Goal: Information Seeking & Learning: Find specific fact

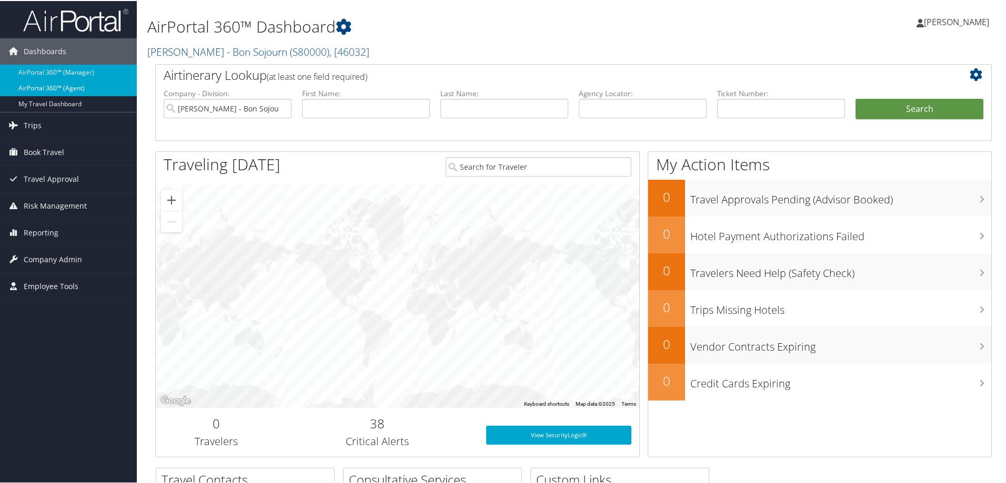
click at [45, 85] on link "AirPortal 360™ (Agent)" at bounding box center [68, 87] width 137 height 16
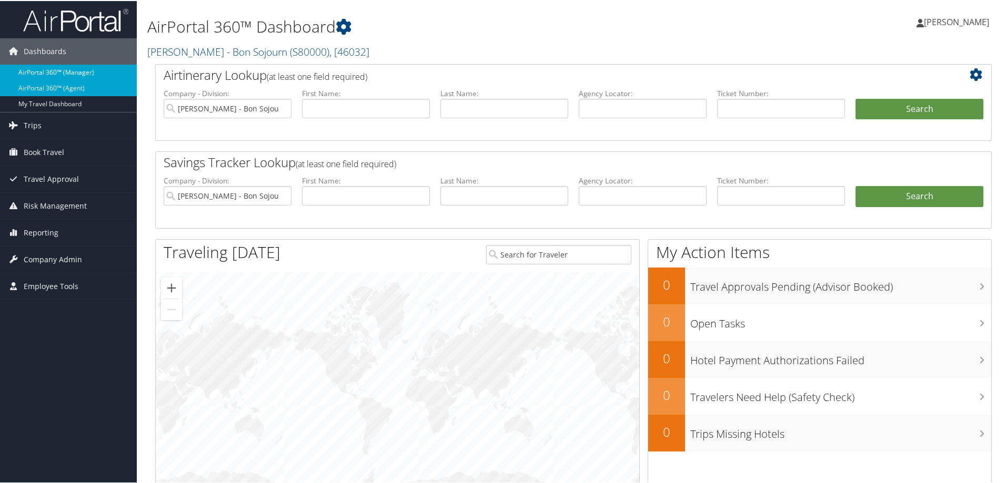
click at [48, 66] on link "AirPortal 360™ (Manager)" at bounding box center [68, 72] width 137 height 16
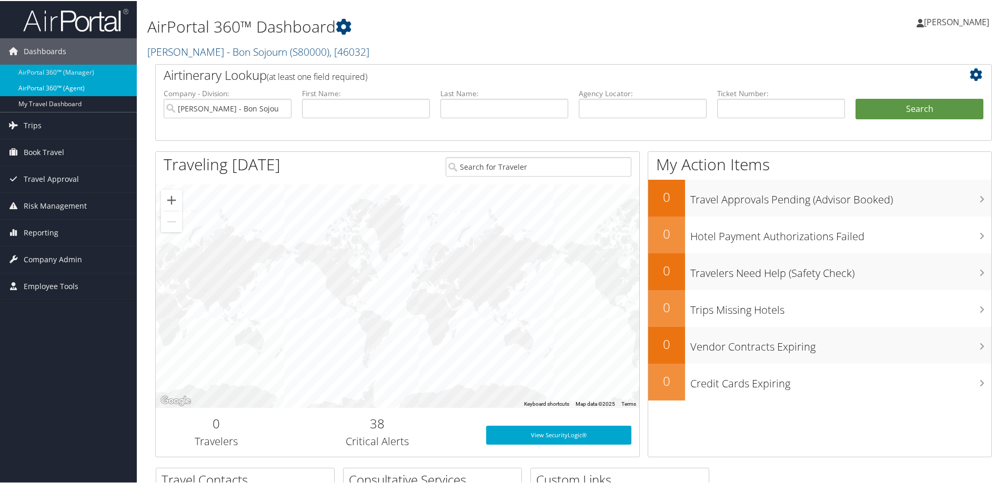
click at [46, 87] on link "AirPortal 360™ (Agent)" at bounding box center [68, 87] width 137 height 16
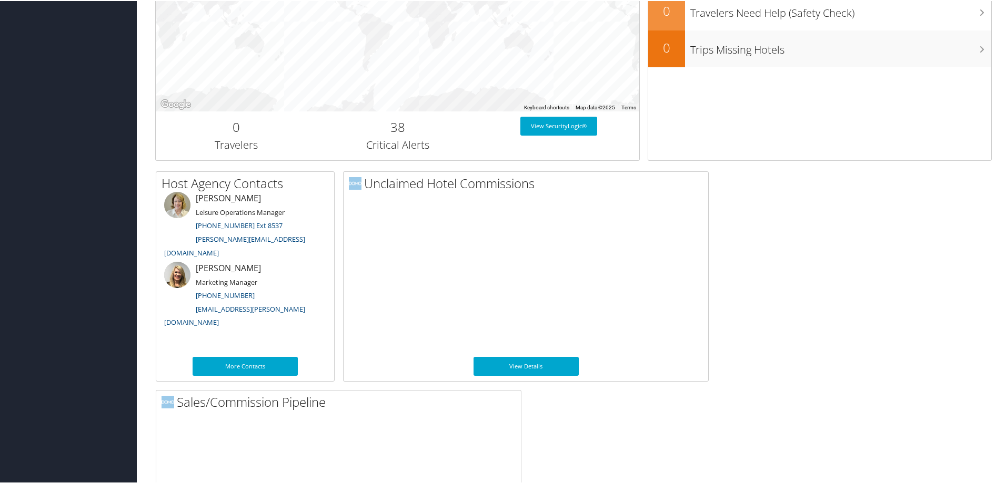
scroll to position [509, 0]
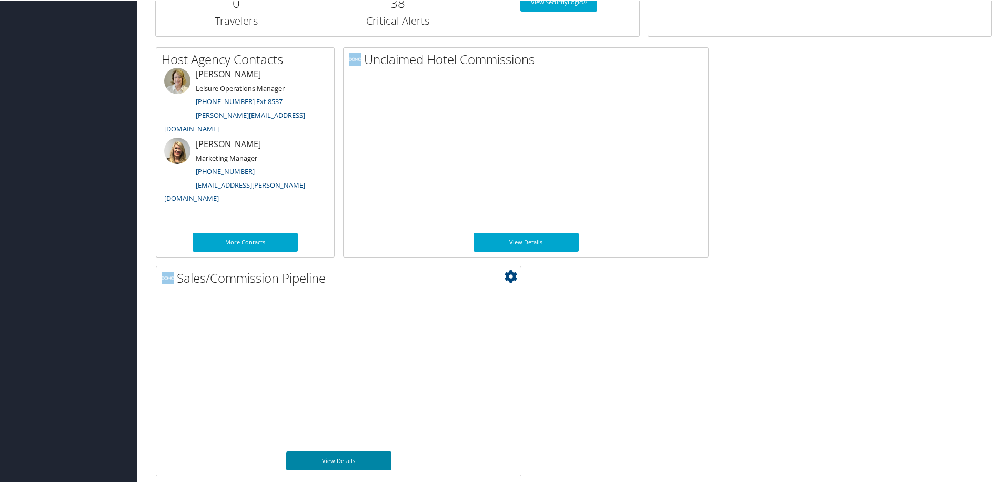
click at [348, 460] on link "View Details" at bounding box center [338, 460] width 105 height 19
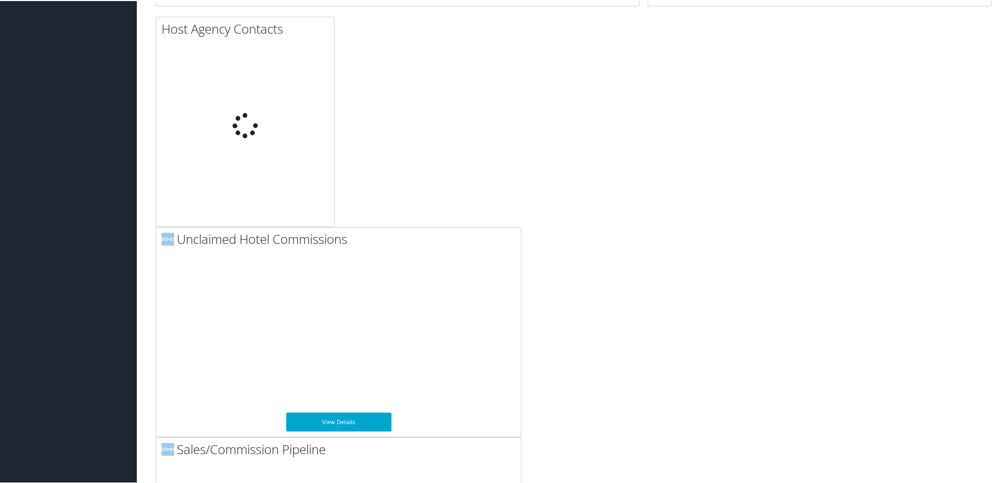
scroll to position [509, 0]
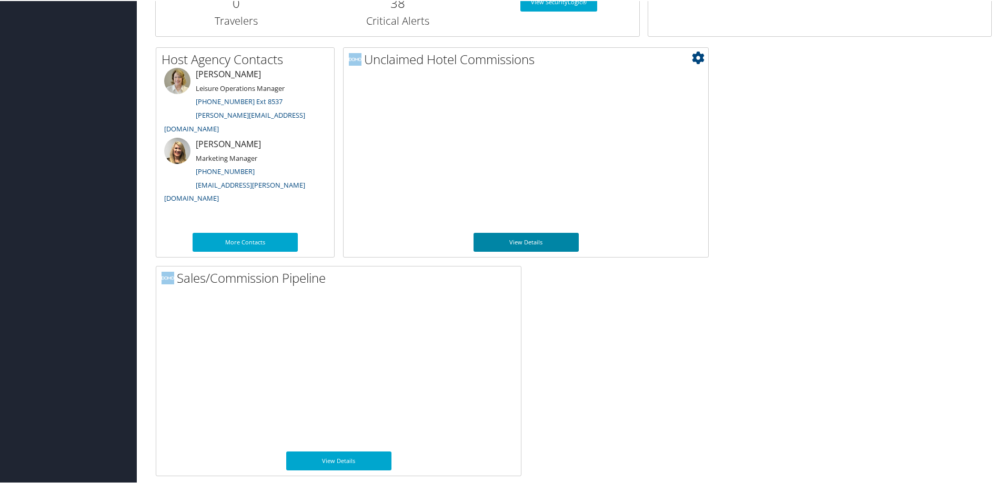
click at [542, 241] on link "View Details" at bounding box center [525, 241] width 105 height 19
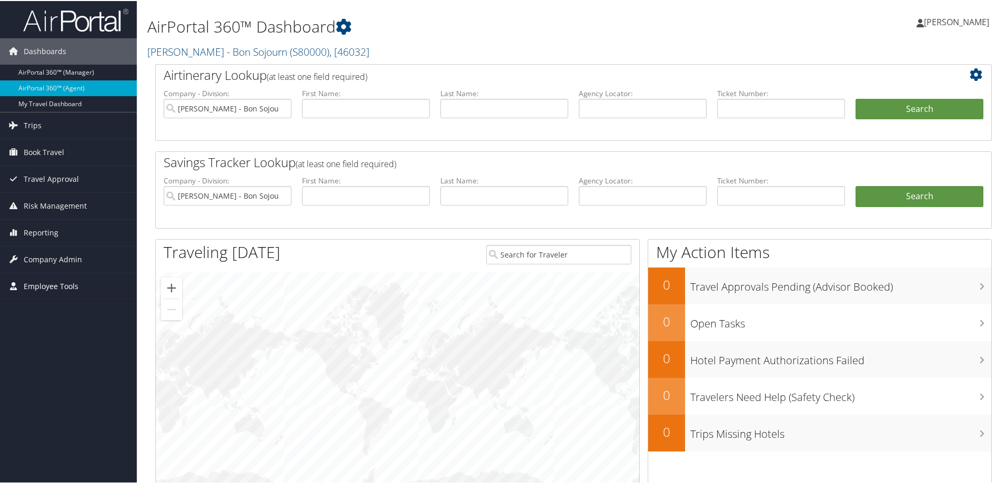
click at [66, 288] on span "Employee Tools" at bounding box center [51, 285] width 55 height 26
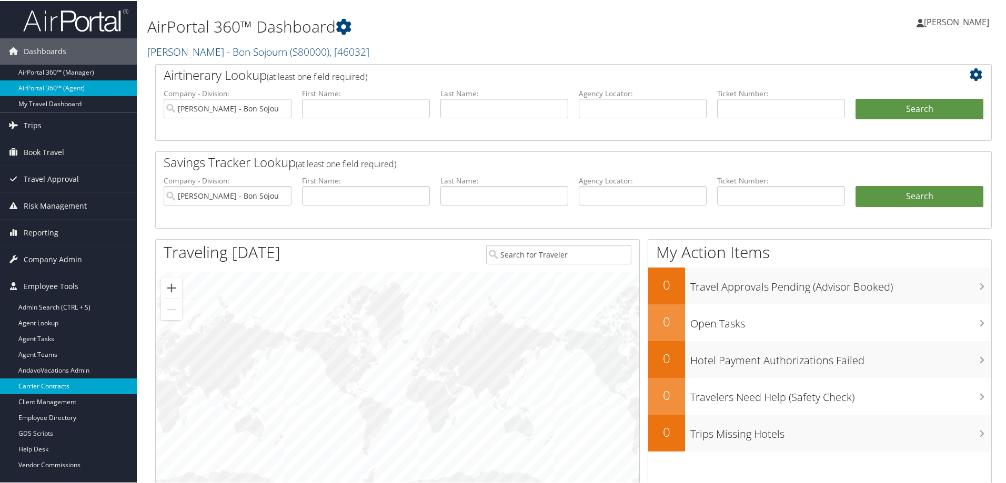
click at [46, 382] on link "Carrier Contracts" at bounding box center [68, 386] width 137 height 16
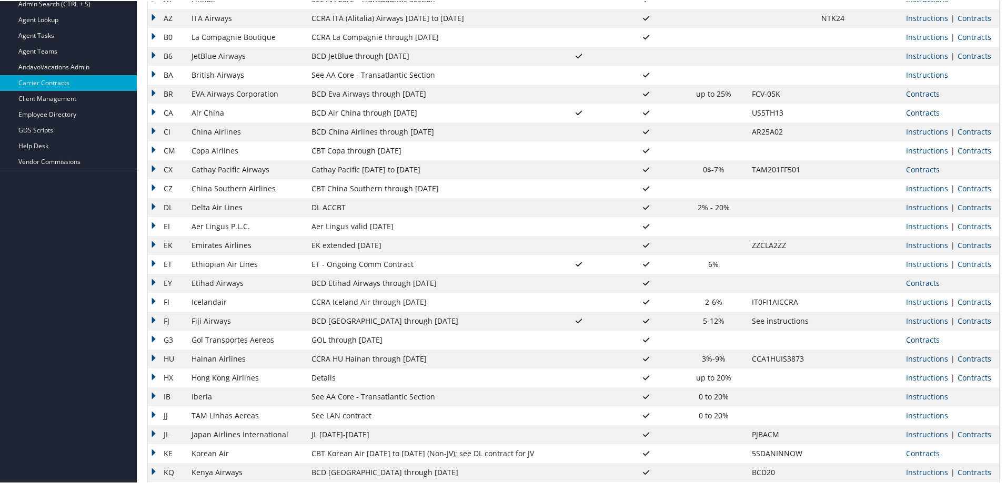
scroll to position [263, 0]
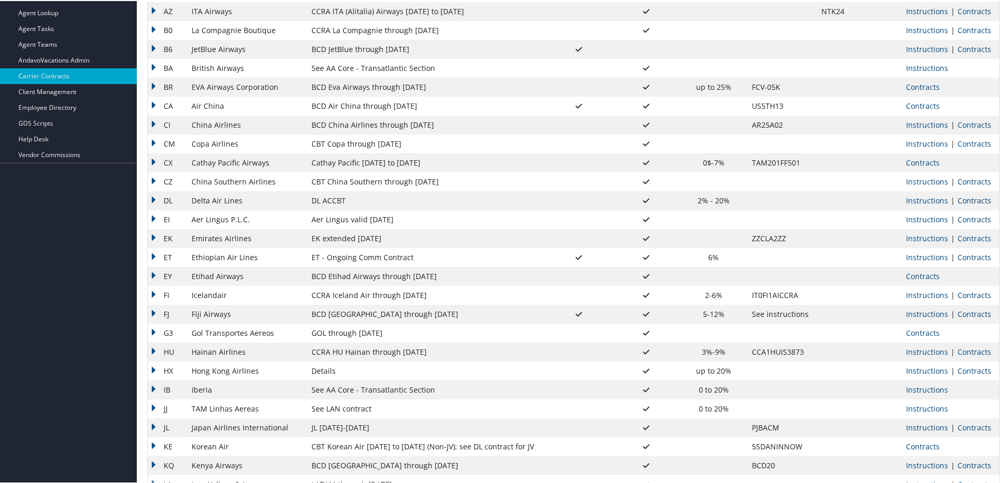
click at [969, 199] on link "Contracts" at bounding box center [974, 200] width 34 height 10
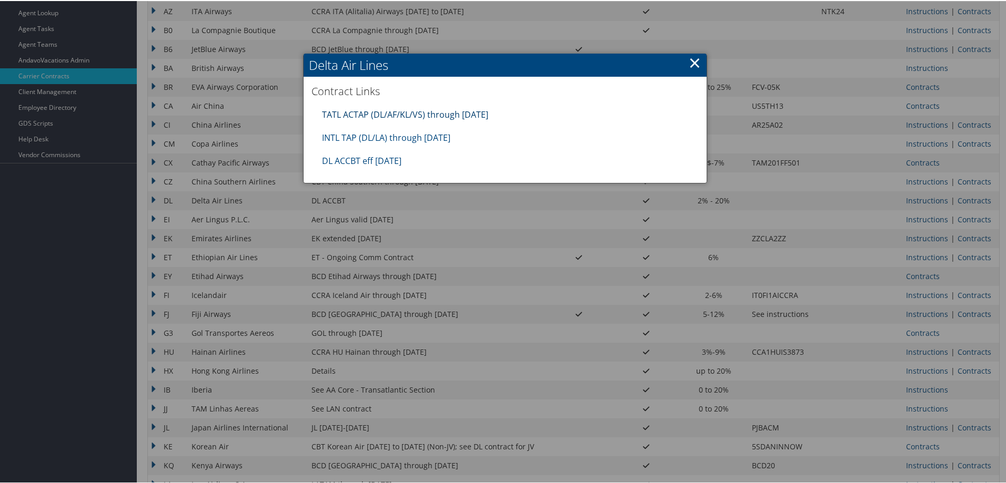
click at [342, 115] on link "TATL ACTAP (DL/AF/KL/VS) through 06.30.26" at bounding box center [405, 114] width 166 height 12
click at [365, 161] on link "DL ACCBT eff Aug 2025" at bounding box center [361, 160] width 79 height 12
